Goal: Information Seeking & Learning: Compare options

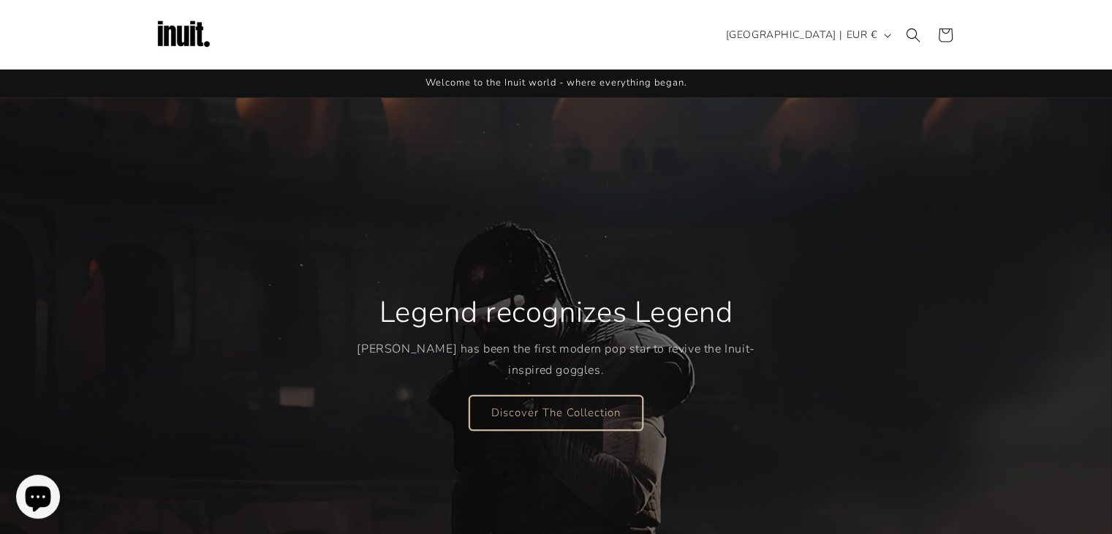
click at [545, 408] on link "Discover The Collection" at bounding box center [555, 412] width 173 height 34
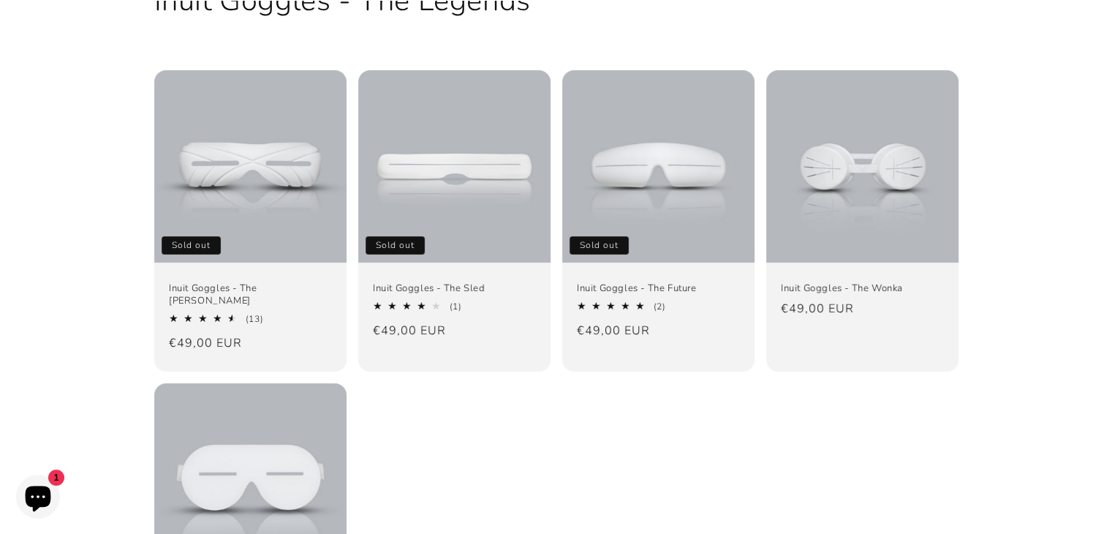
scroll to position [140, 0]
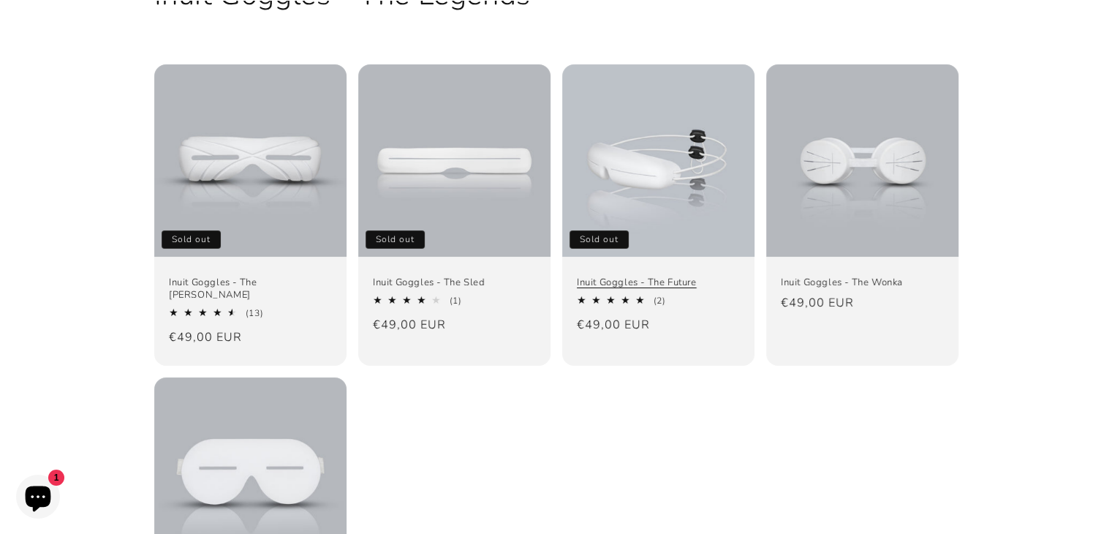
click at [676, 276] on link "Inuit Goggles - The Future" at bounding box center [658, 282] width 163 height 12
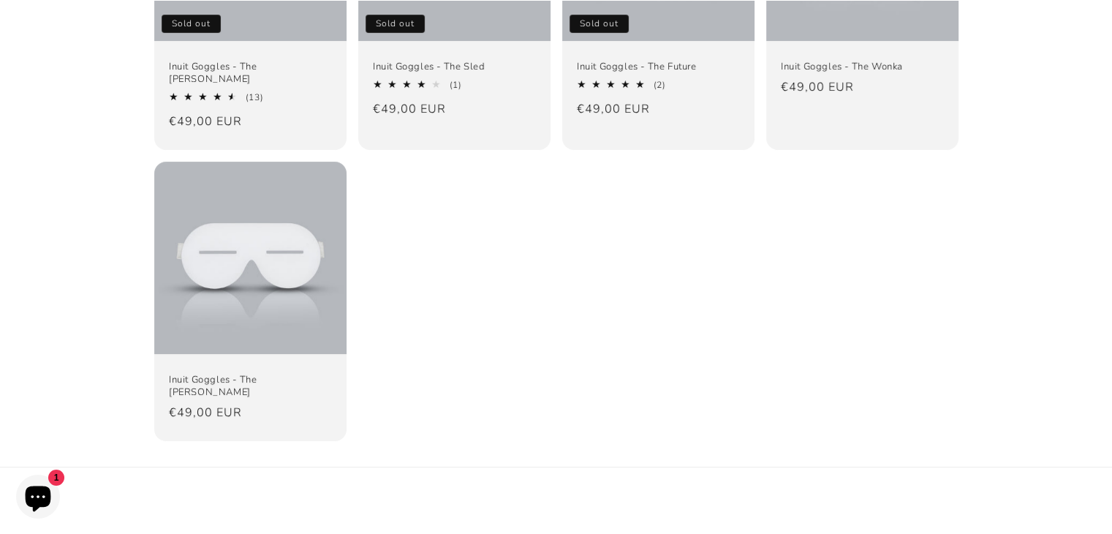
scroll to position [370, 0]
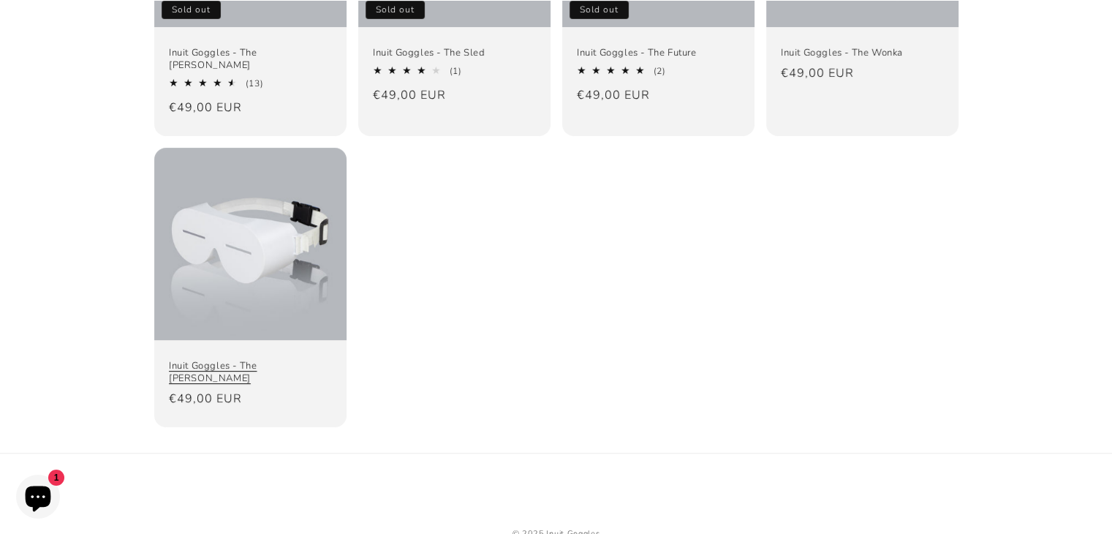
click at [309, 360] on link "Inuit Goggles - The [PERSON_NAME]" at bounding box center [250, 372] width 163 height 25
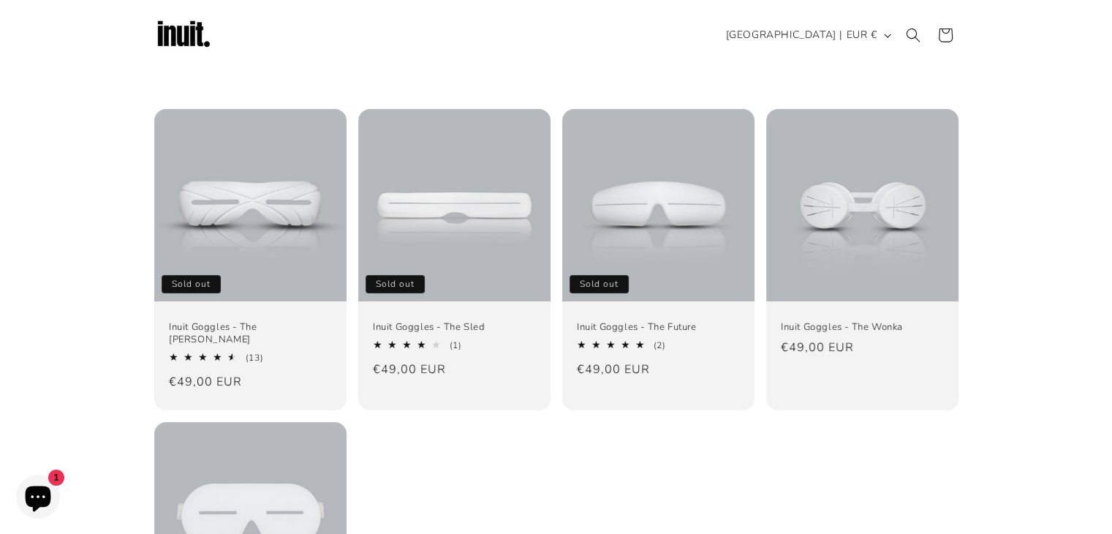
scroll to position [93, 0]
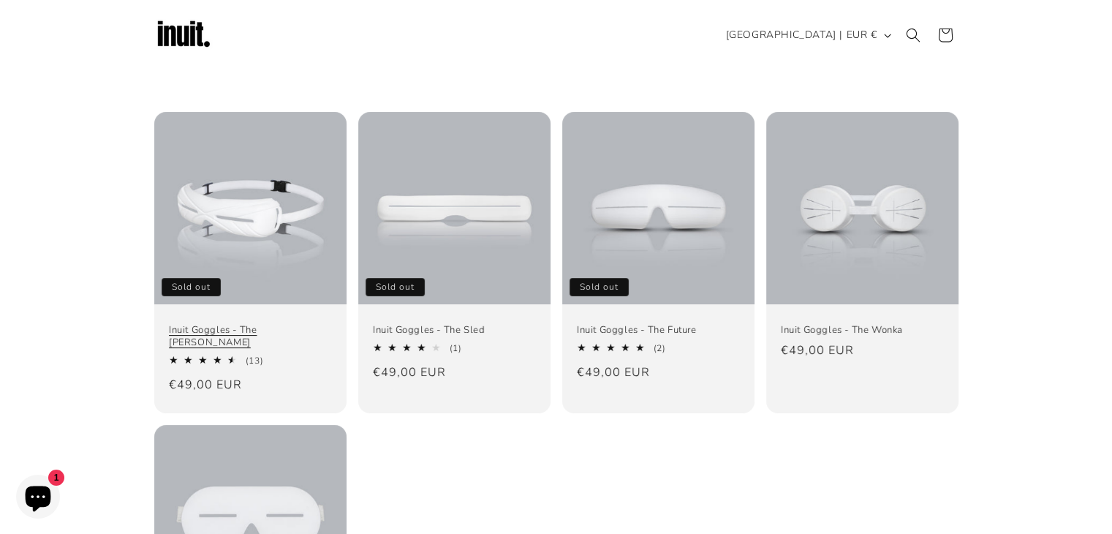
click at [244, 324] on link "Inuit Goggles - The [PERSON_NAME]" at bounding box center [250, 336] width 163 height 25
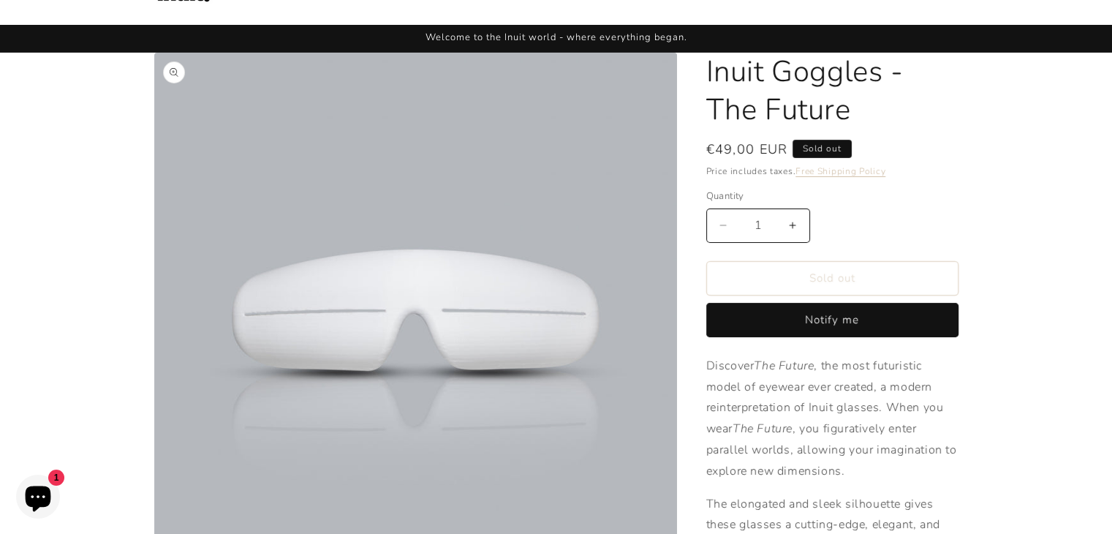
scroll to position [44, 0]
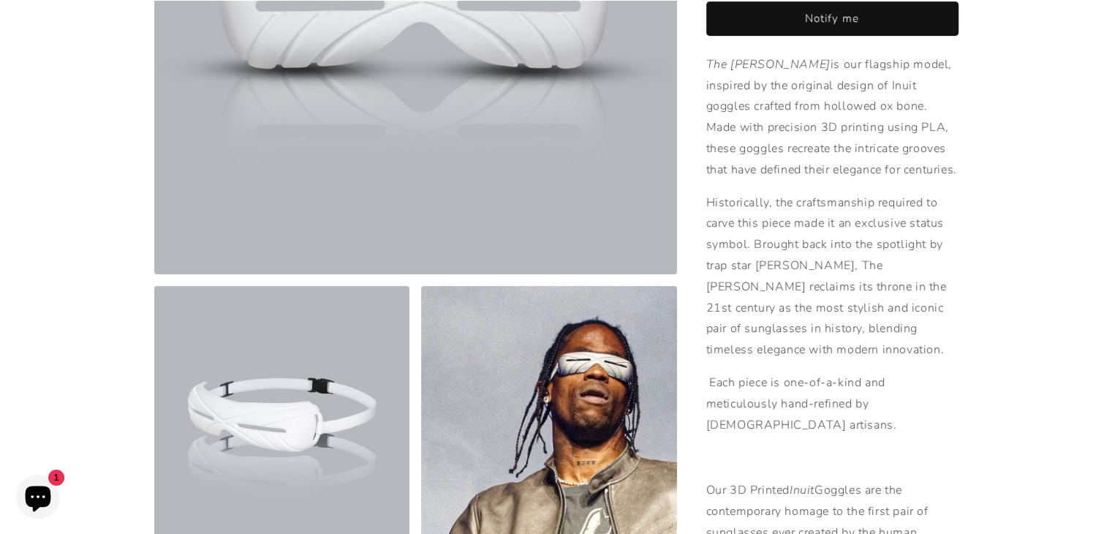
scroll to position [529, 0]
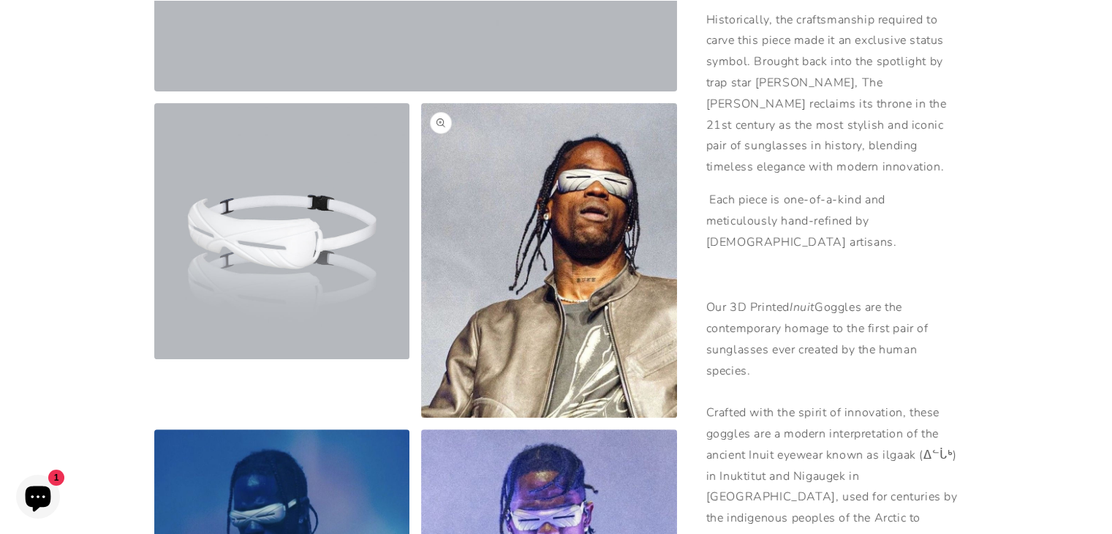
click at [421, 417] on button "Open media 3 in modal" at bounding box center [421, 417] width 0 height 0
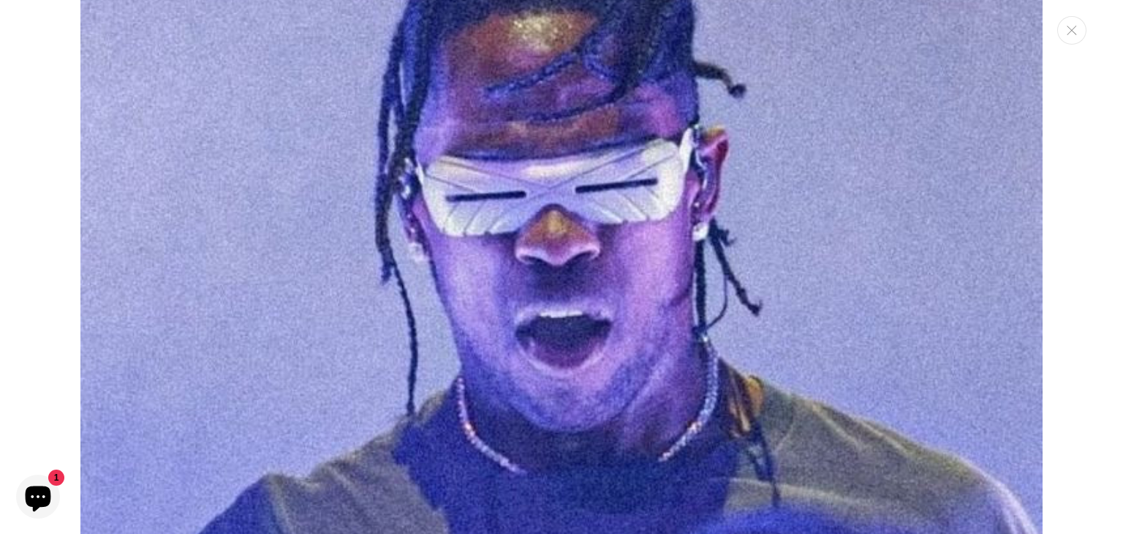
scroll to position [4945, 0]
